Goal: Task Accomplishment & Management: Manage account settings

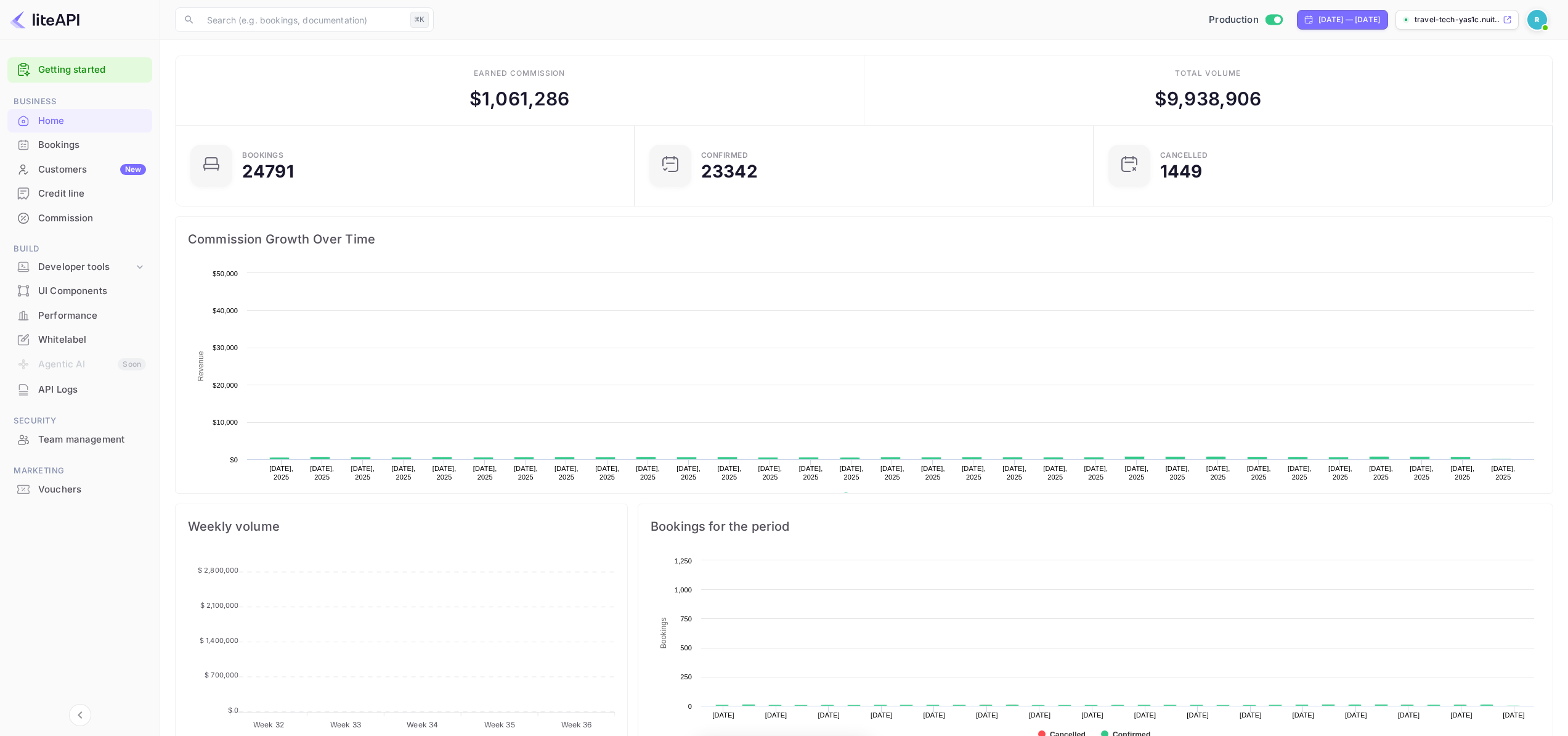
scroll to position [191, 442]
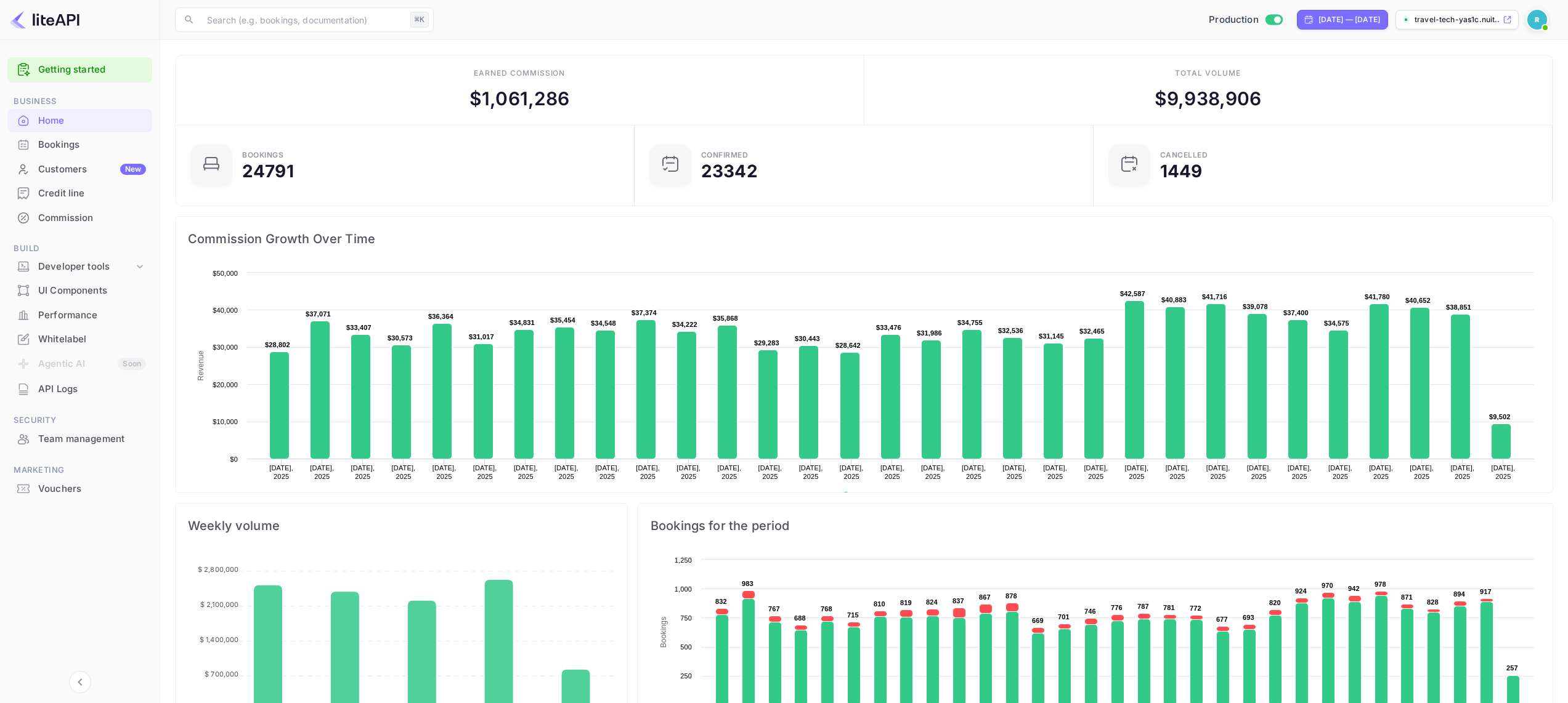
click at [81, 148] on div "Bookings" at bounding box center [92, 144] width 108 height 14
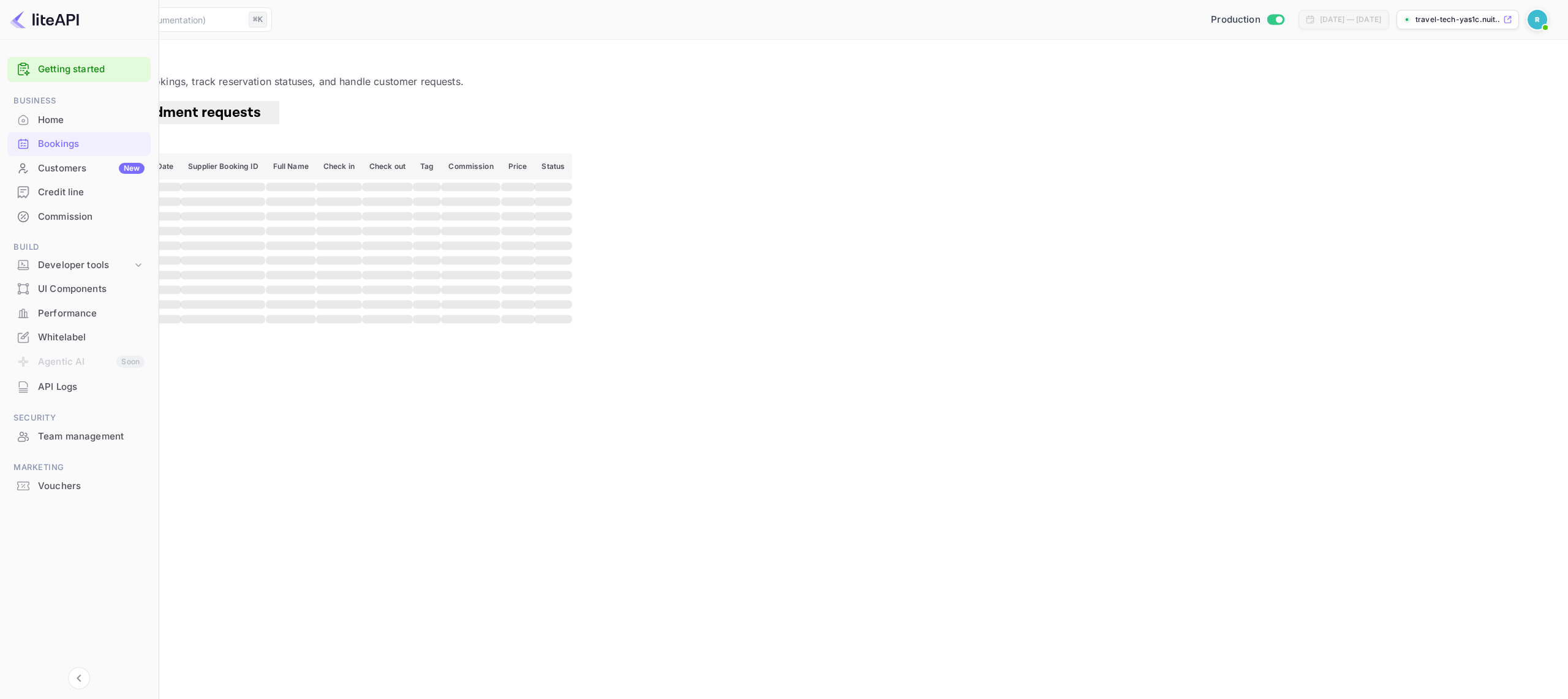
click at [87, 216] on div "Commission" at bounding box center [91, 216] width 106 height 14
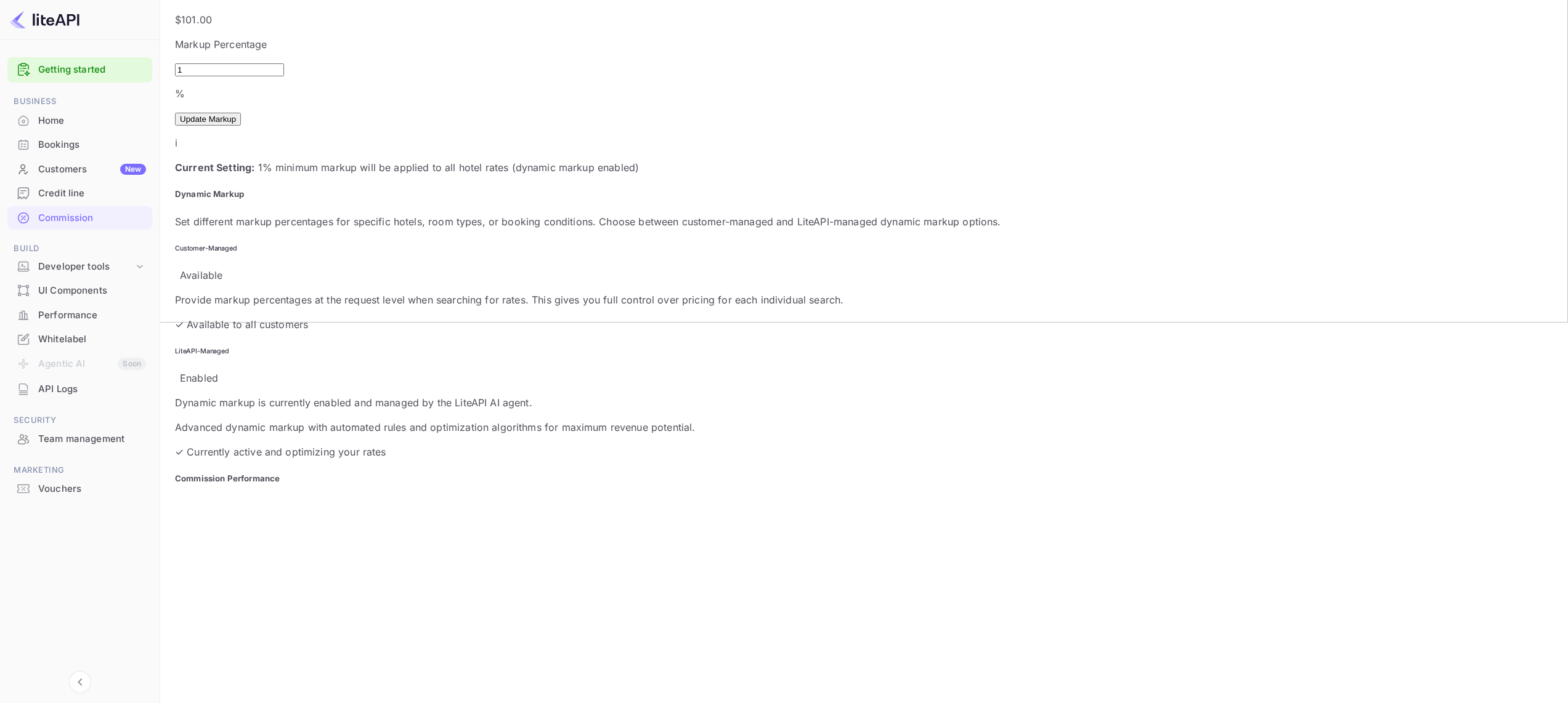
scroll to position [419, 0]
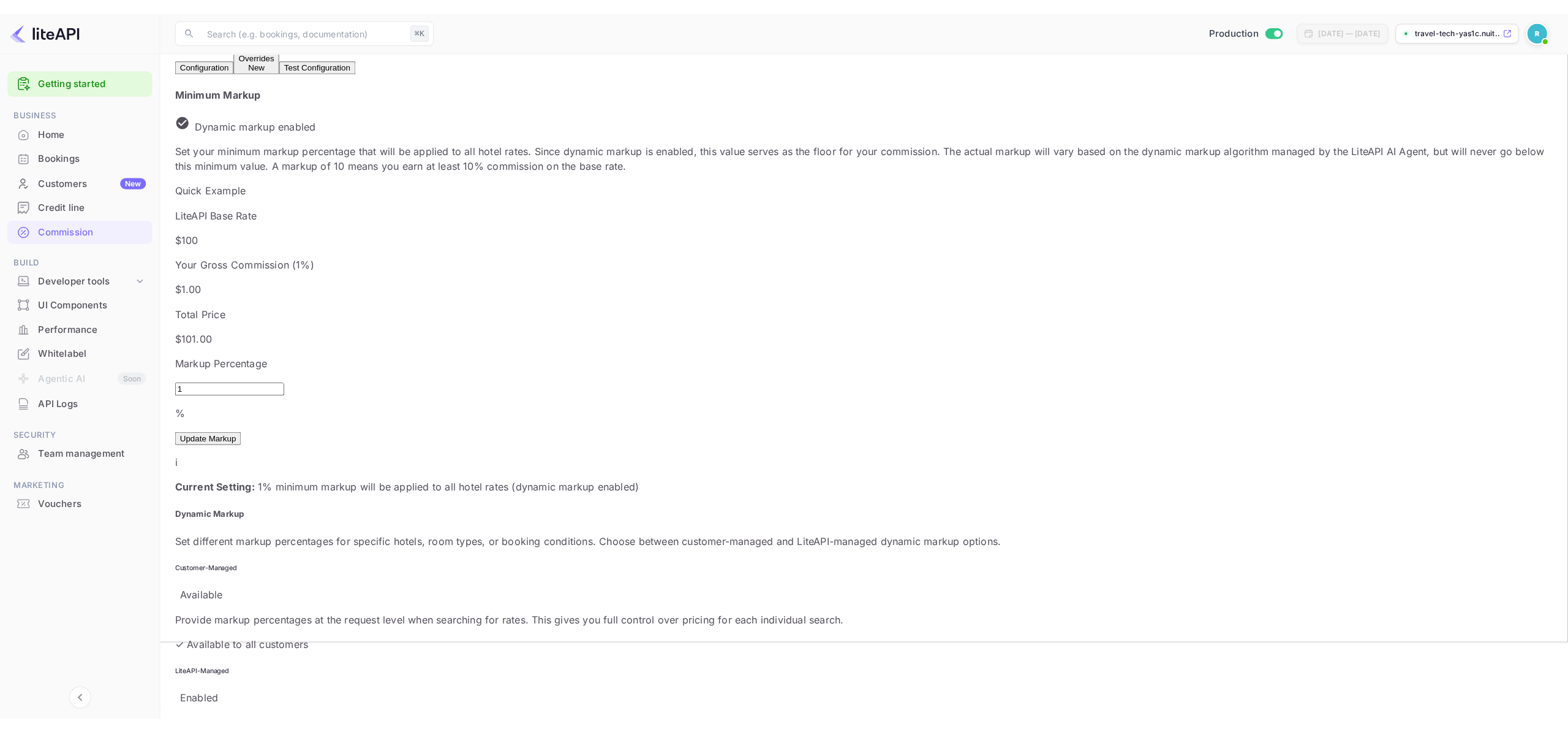
scroll to position [0, 0]
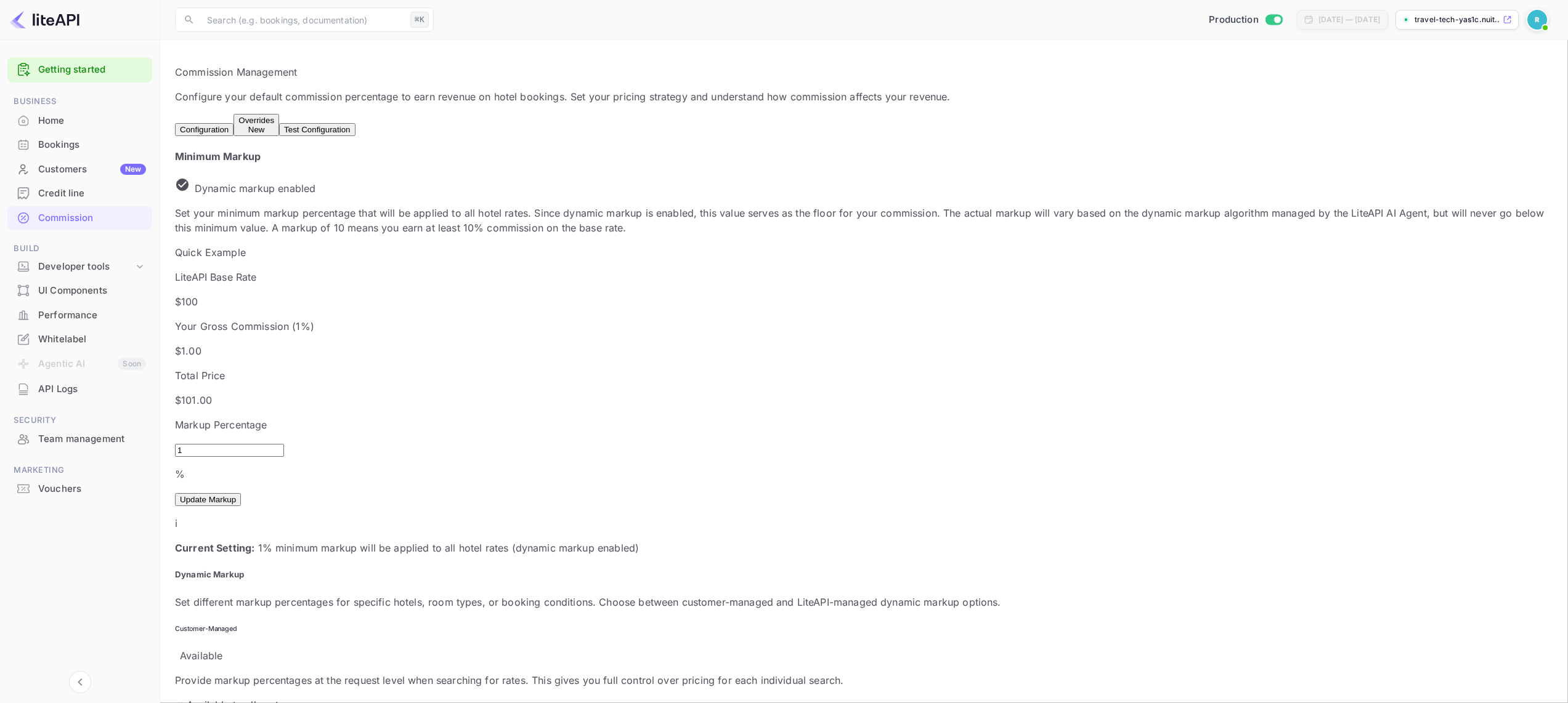
click at [274, 122] on div "Overrides New" at bounding box center [255, 124] width 36 height 18
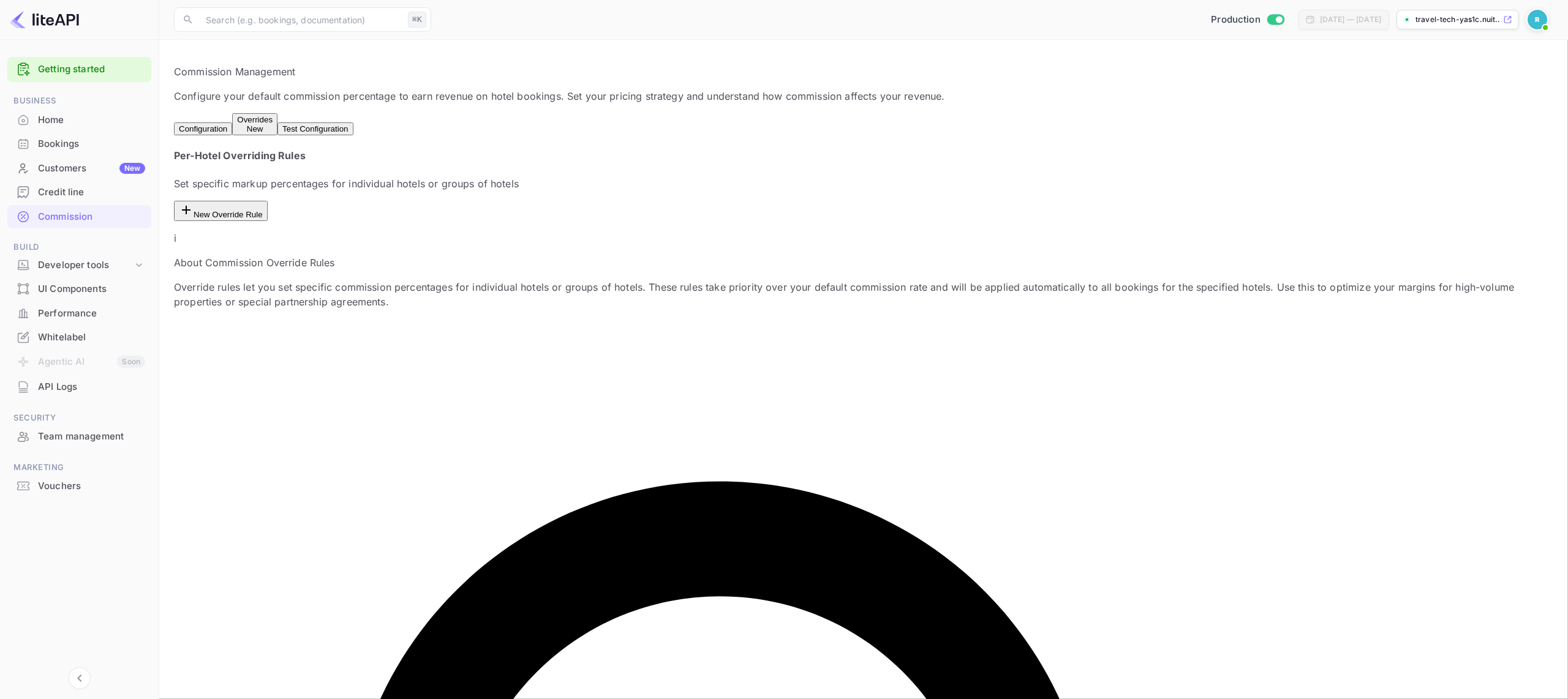
click at [352, 128] on button "Test Configuration" at bounding box center [315, 128] width 76 height 12
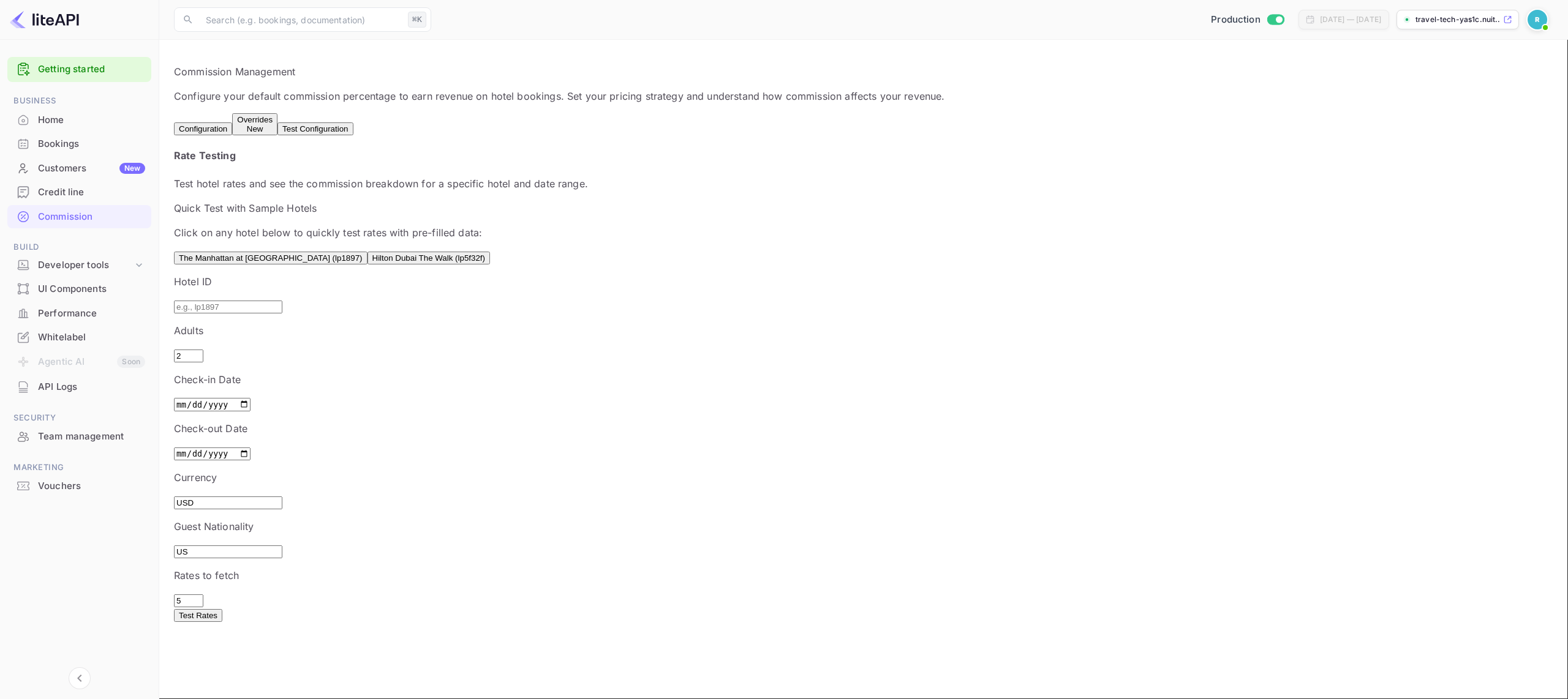
click at [273, 130] on div "Overrides New" at bounding box center [254, 124] width 35 height 18
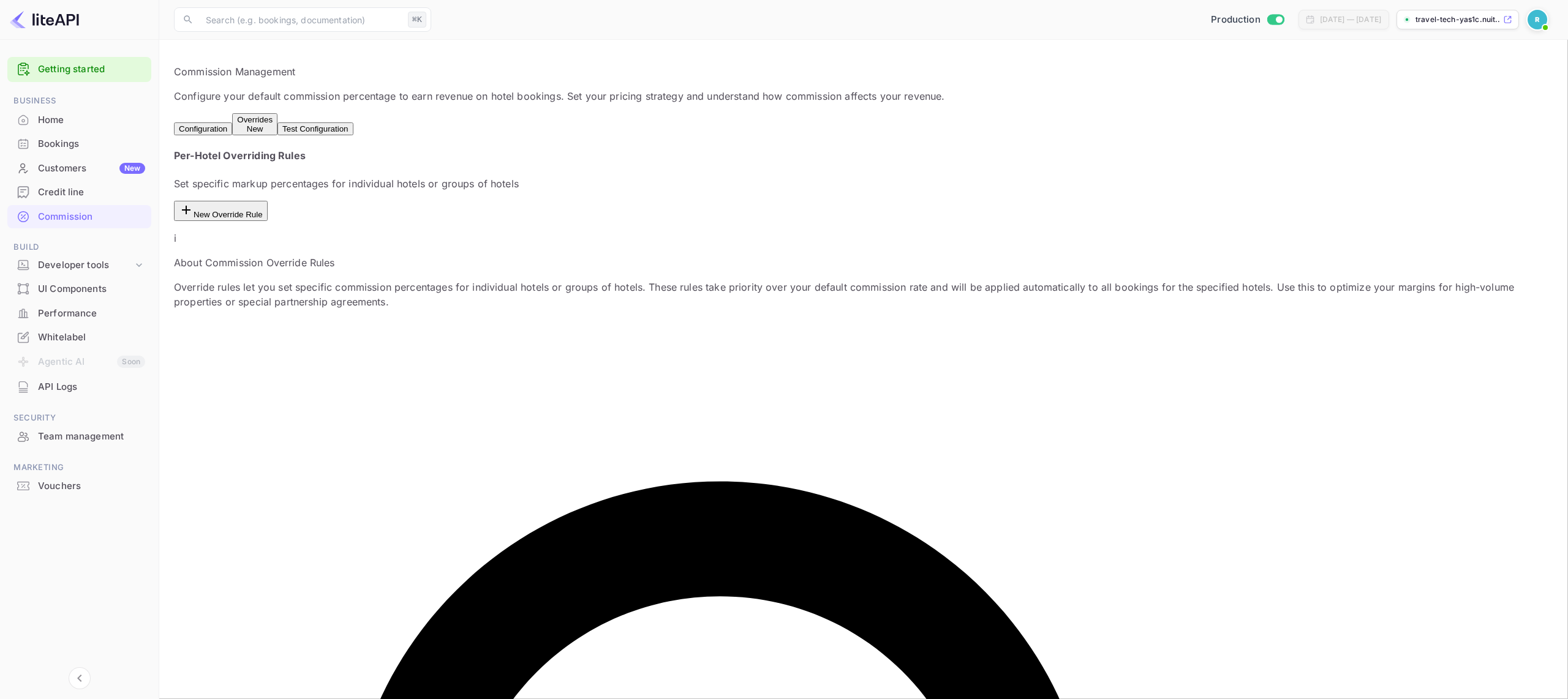
click at [267, 201] on button "New Override Rule" at bounding box center [221, 211] width 94 height 20
